Goal: Book appointment/travel/reservation

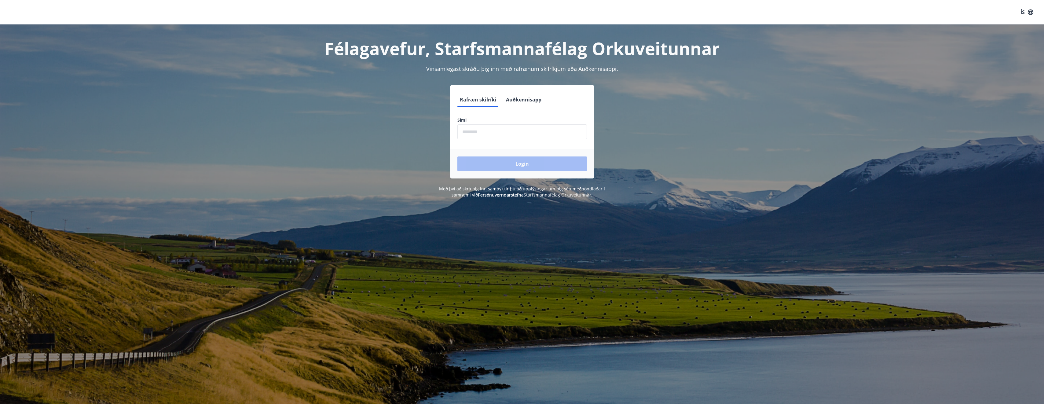
click at [514, 135] on input "phone" at bounding box center [522, 131] width 130 height 15
type input "********"
click at [513, 166] on button "Login" at bounding box center [522, 163] width 130 height 15
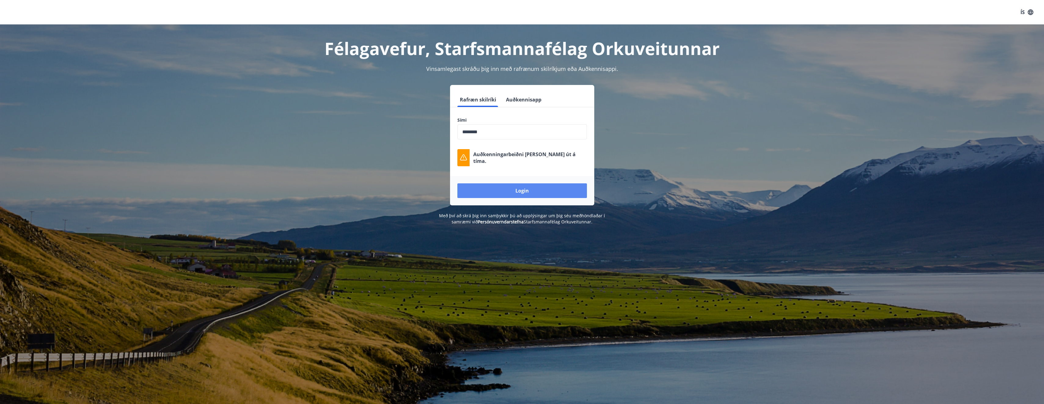
click at [521, 194] on button "Login" at bounding box center [522, 190] width 130 height 15
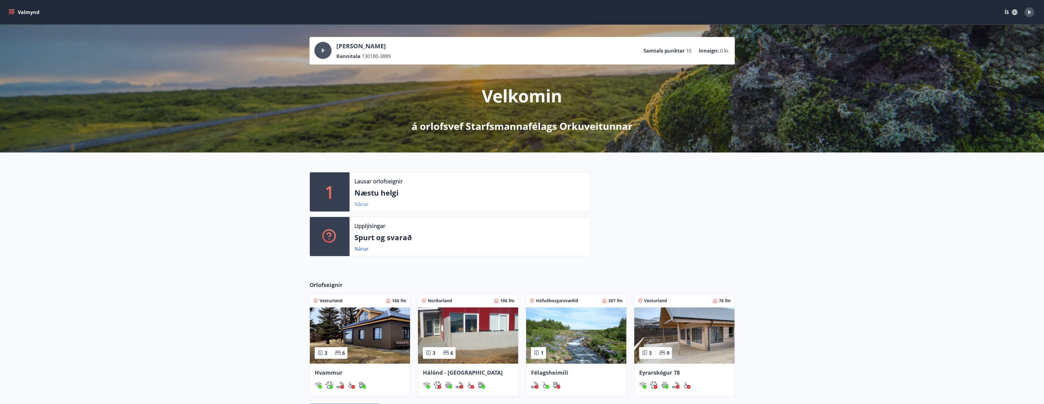
click at [362, 205] on link "Nánar" at bounding box center [361, 204] width 14 height 7
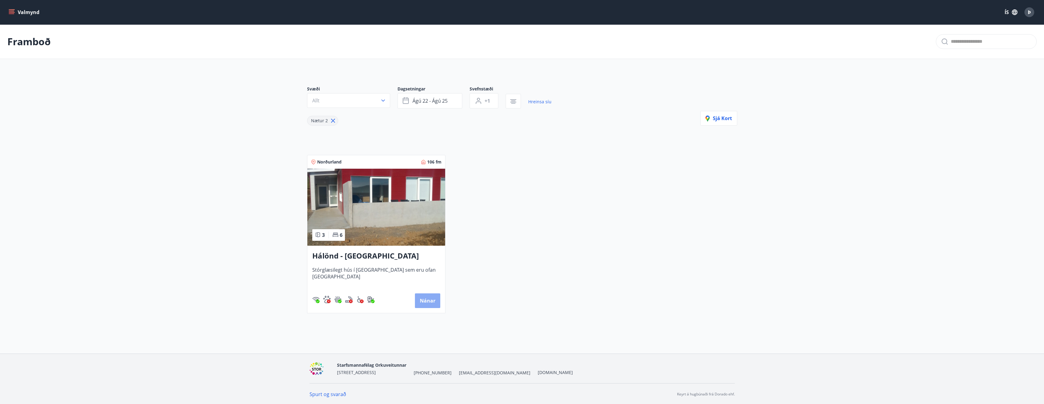
click at [426, 295] on button "Nánar" at bounding box center [427, 300] width 25 height 15
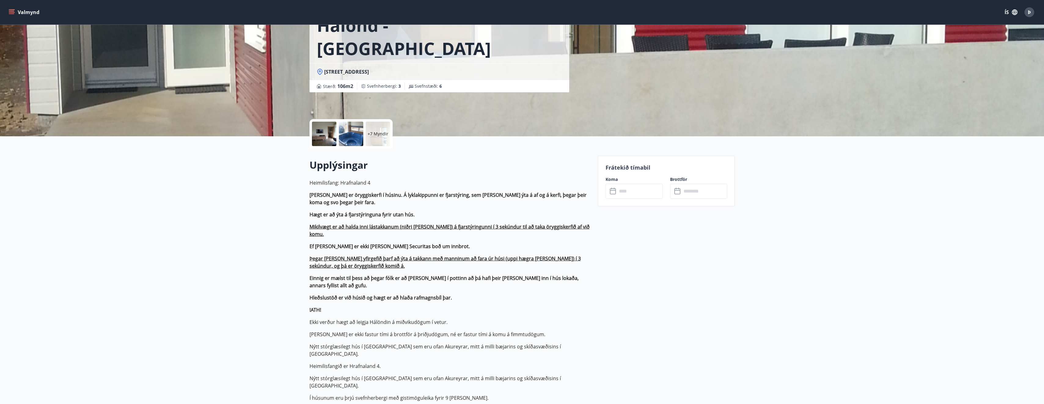
scroll to position [61, 0]
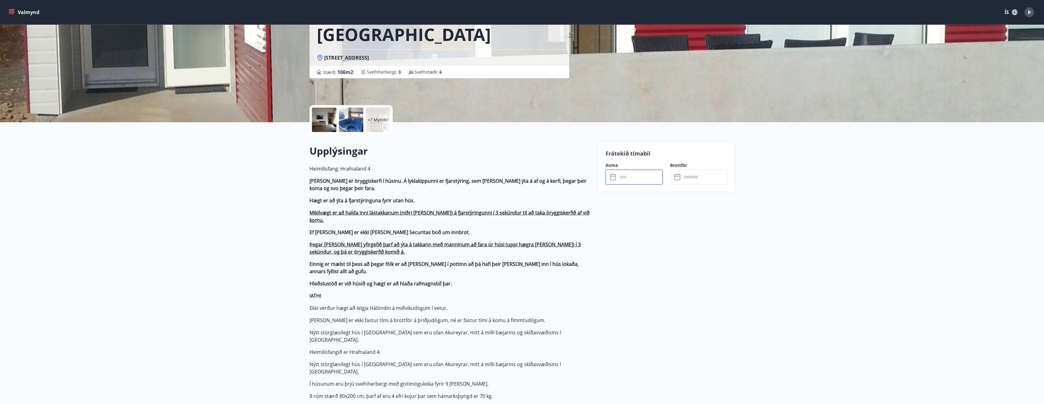
click at [623, 182] on input "text" at bounding box center [640, 177] width 46 height 15
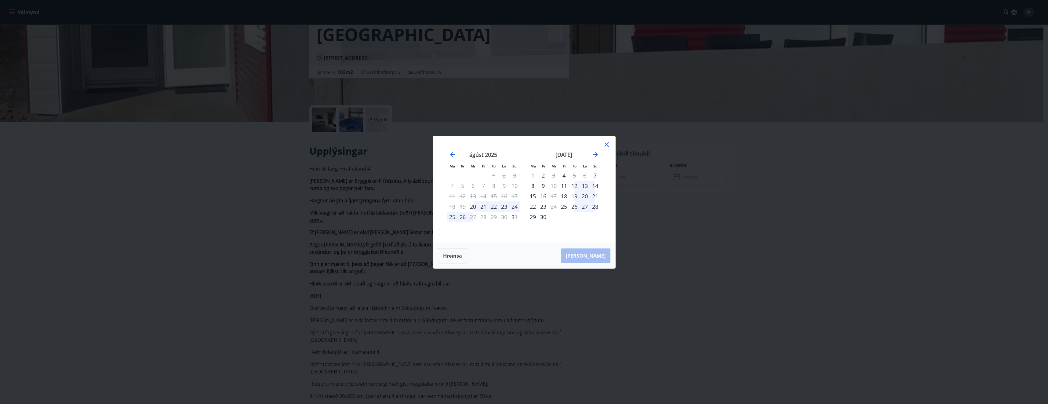
drag, startPoint x: 608, startPoint y: 143, endPoint x: 576, endPoint y: 145, distance: 31.2
click at [608, 143] on icon at bounding box center [607, 144] width 4 height 4
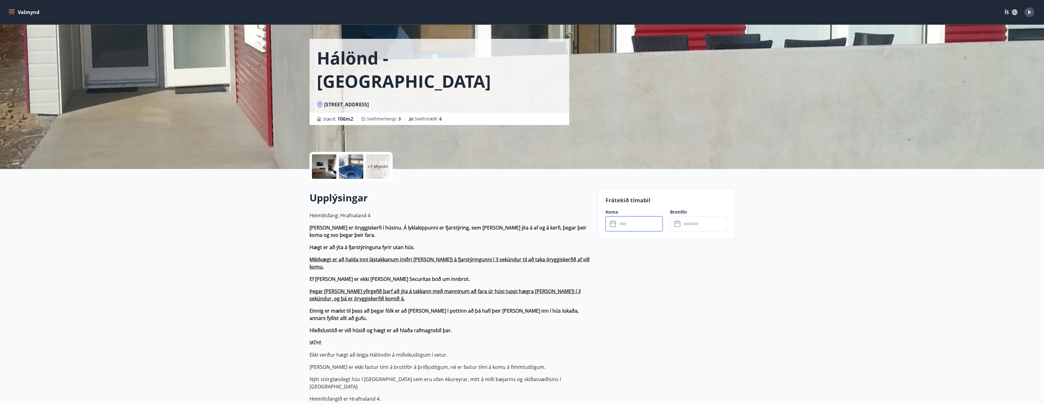
scroll to position [0, 0]
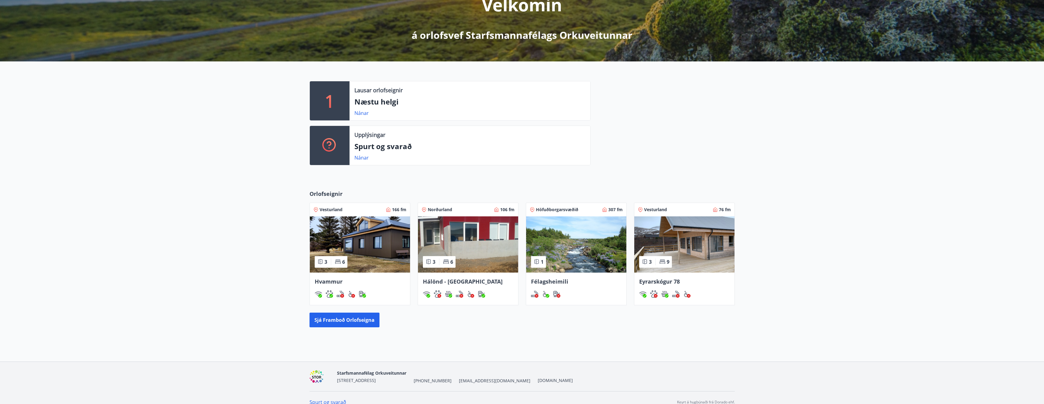
scroll to position [92, 0]
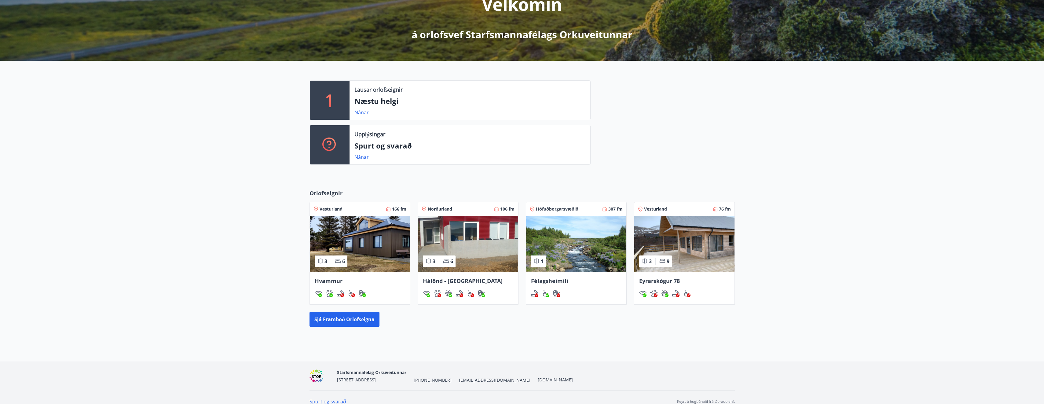
click at [677, 234] on img at bounding box center [684, 244] width 100 height 56
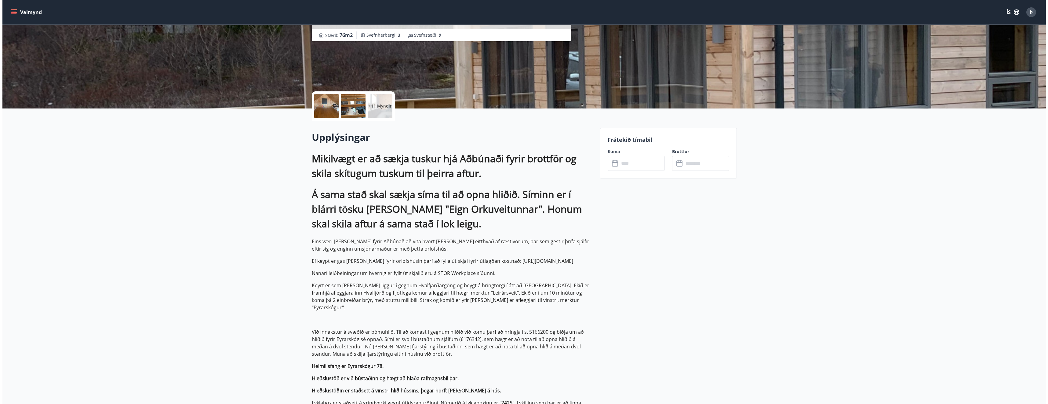
scroll to position [92, 0]
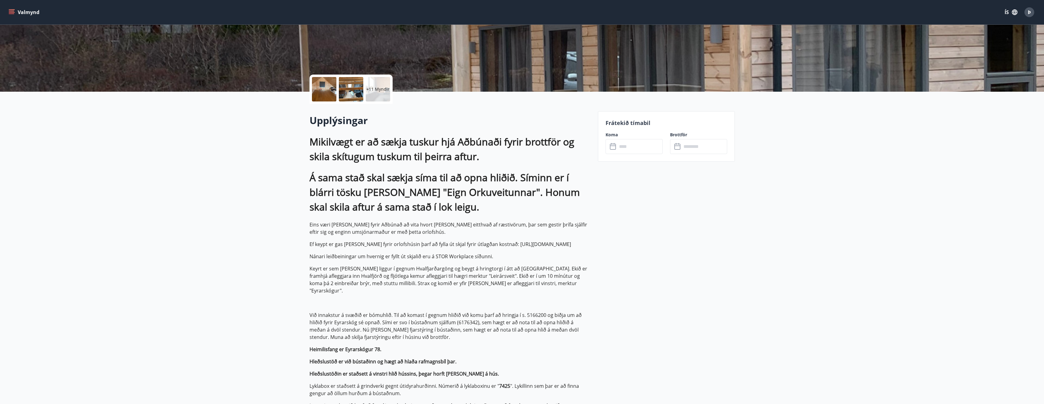
click at [625, 127] on div "Frátekið tímabil Koma ​ ​ Brottför ​ ​" at bounding box center [666, 136] width 137 height 50
click at [631, 149] on input "text" at bounding box center [640, 146] width 46 height 15
